Goal: Task Accomplishment & Management: Manage account settings

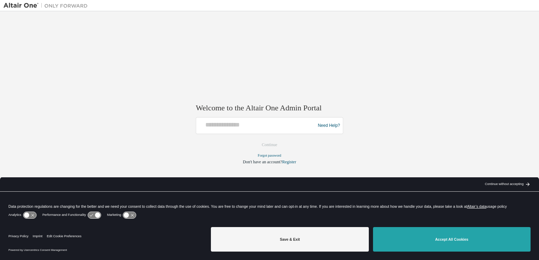
click at [459, 243] on button "Accept All Cookies" at bounding box center [452, 239] width 158 height 25
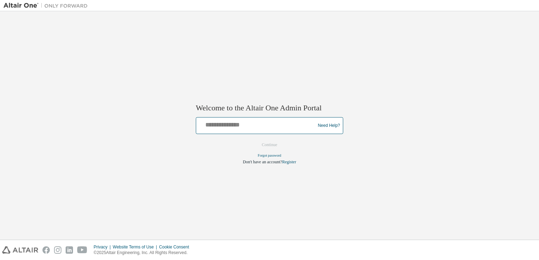
click at [250, 121] on input "text" at bounding box center [256, 124] width 115 height 10
type input "**********"
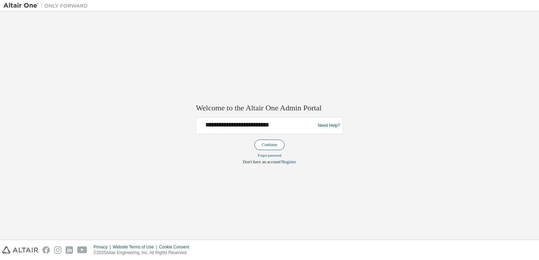
click at [268, 144] on button "Continue" at bounding box center [269, 145] width 30 height 11
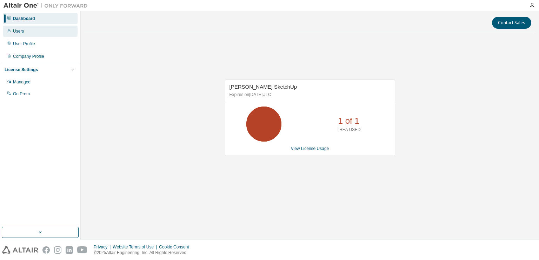
click at [22, 32] on div "Users" at bounding box center [18, 31] width 11 height 6
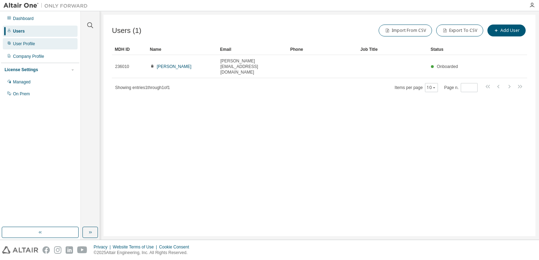
click at [32, 44] on div "User Profile" at bounding box center [24, 44] width 22 height 6
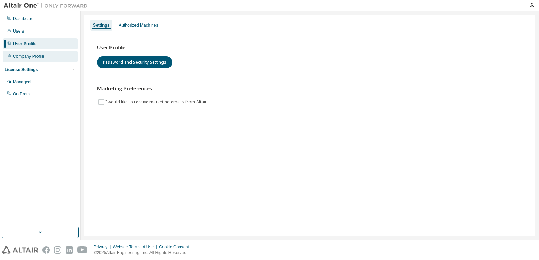
click at [33, 57] on div "Company Profile" at bounding box center [28, 57] width 31 height 6
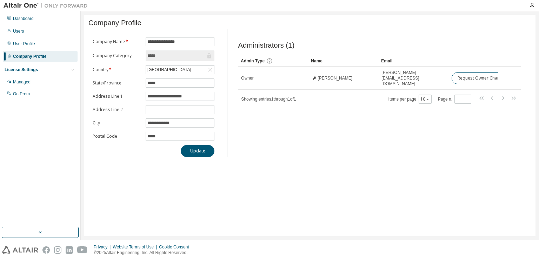
click at [31, 70] on div "License Settings" at bounding box center [21, 70] width 33 height 6
click at [26, 95] on div "On Prem" at bounding box center [21, 94] width 17 height 6
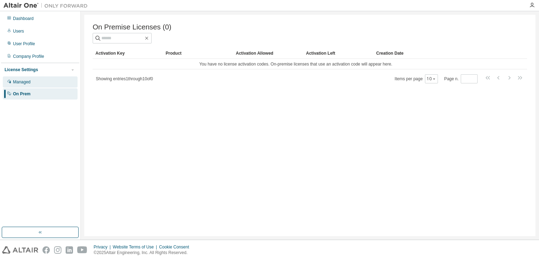
click at [28, 82] on div "Managed" at bounding box center [22, 82] width 18 height 6
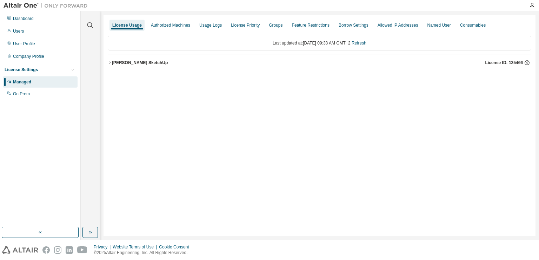
click at [526, 62] on icon "button" at bounding box center [527, 63] width 6 height 6
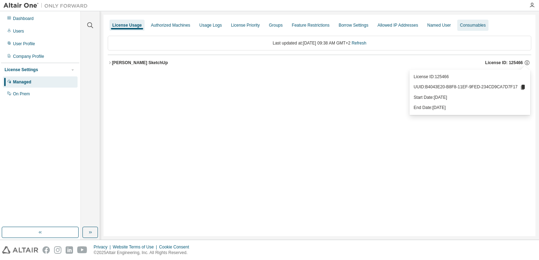
click at [470, 24] on div "Consumables" at bounding box center [473, 25] width 26 height 6
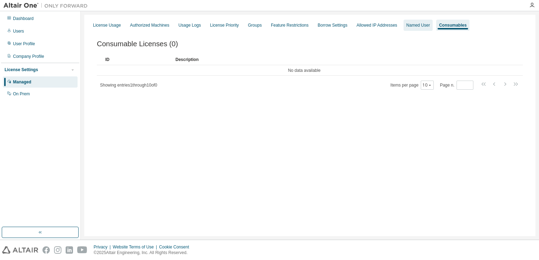
click at [418, 24] on div "Named User" at bounding box center [418, 25] width 24 height 6
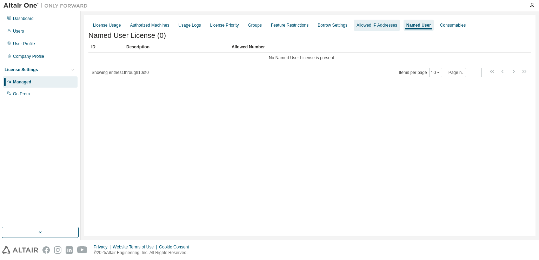
click at [381, 24] on div "Allowed IP Addresses" at bounding box center [377, 25] width 41 height 6
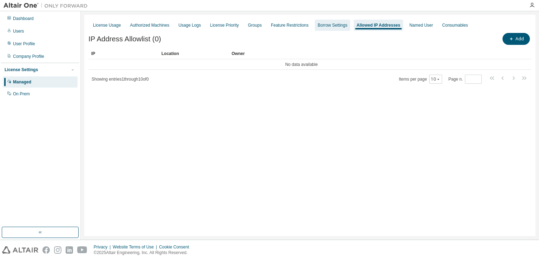
click at [327, 25] on div "Borrow Settings" at bounding box center [333, 25] width 30 height 6
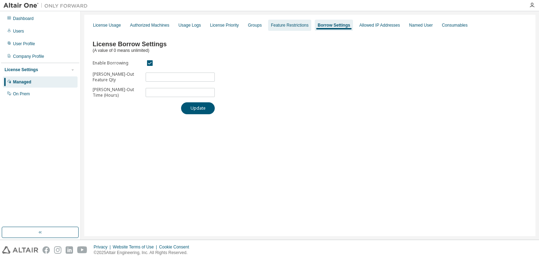
click at [299, 24] on div "Feature Restrictions" at bounding box center [290, 25] width 38 height 6
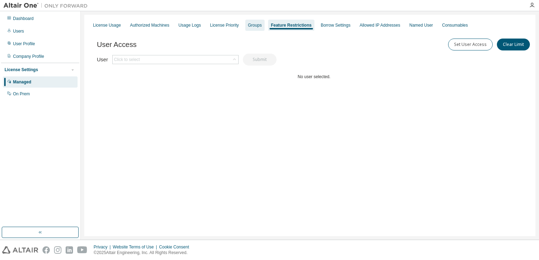
click at [256, 24] on div "Groups" at bounding box center [255, 25] width 14 height 6
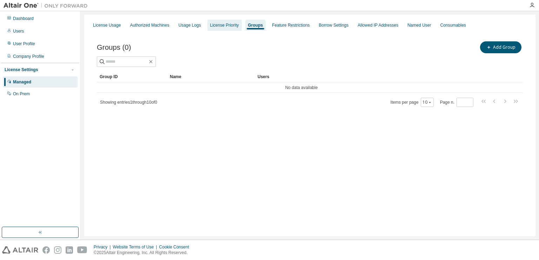
click at [229, 25] on div "License Priority" at bounding box center [224, 25] width 29 height 6
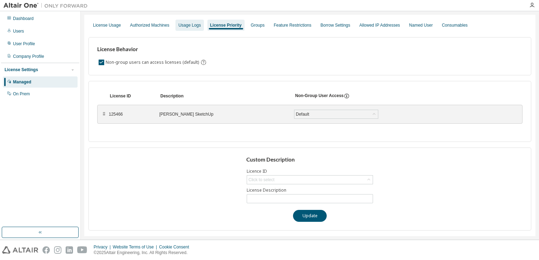
click at [194, 23] on div "Usage Logs" at bounding box center [189, 25] width 22 height 6
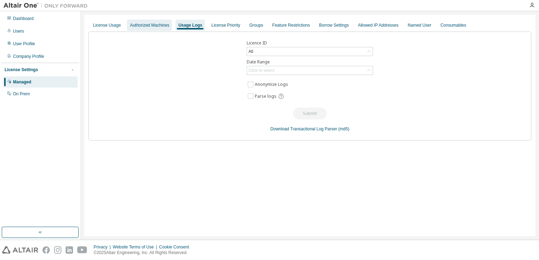
click at [153, 26] on div "Authorized Machines" at bounding box center [149, 25] width 39 height 6
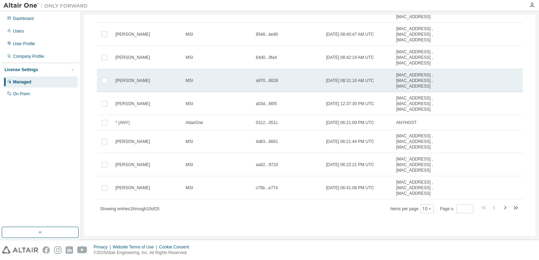
scroll to position [100, 0]
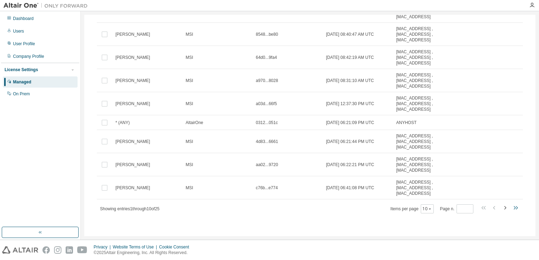
click at [512, 206] on icon "button" at bounding box center [515, 208] width 8 height 8
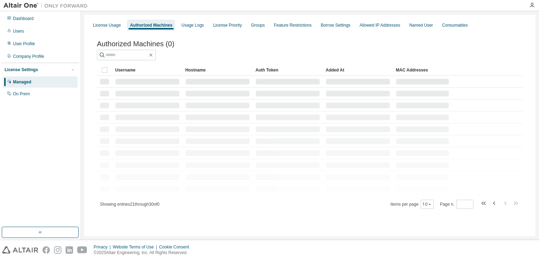
scroll to position [0, 0]
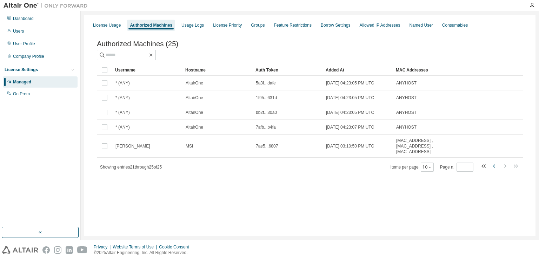
click at [493, 169] on icon "button" at bounding box center [494, 166] width 8 height 8
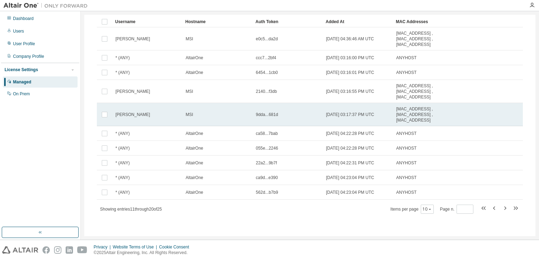
scroll to position [49, 0]
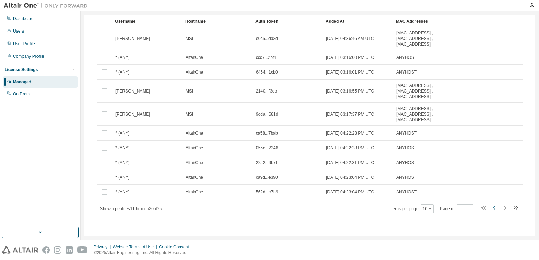
click at [491, 207] on icon "button" at bounding box center [494, 208] width 8 height 8
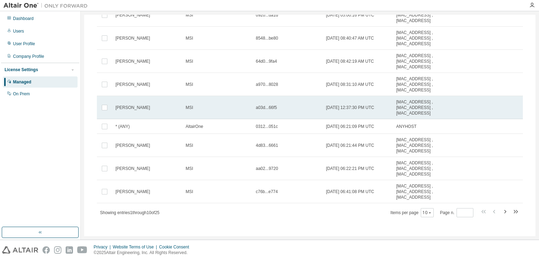
scroll to position [100, 0]
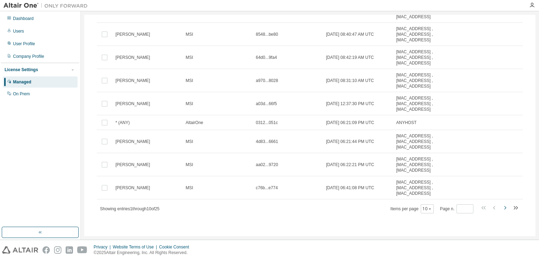
click at [502, 208] on icon "button" at bounding box center [505, 208] width 8 height 8
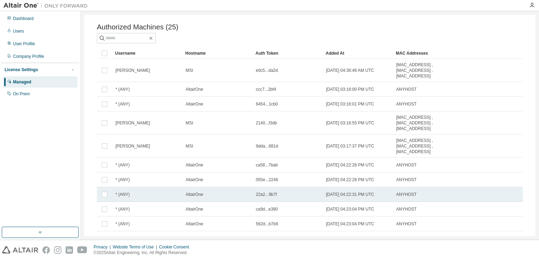
scroll to position [49, 0]
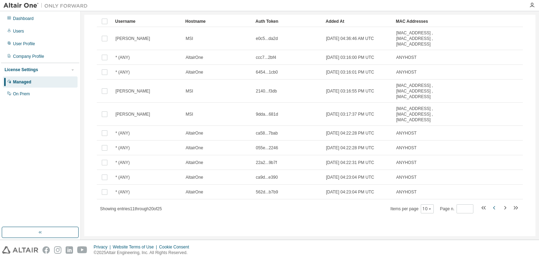
click at [490, 209] on icon "button" at bounding box center [494, 208] width 8 height 8
type input "*"
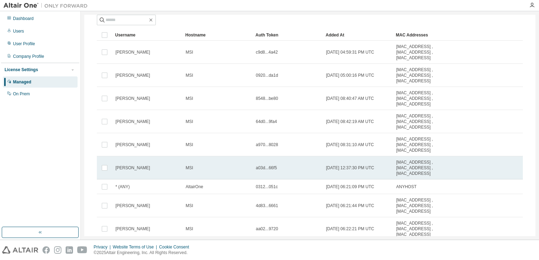
scroll to position [0, 0]
